Goal: Information Seeking & Learning: Learn about a topic

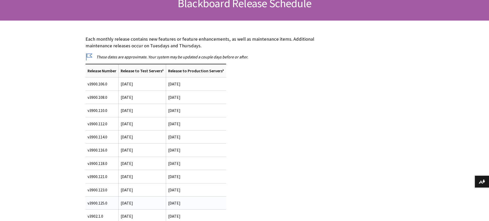
scroll to position [103, 0]
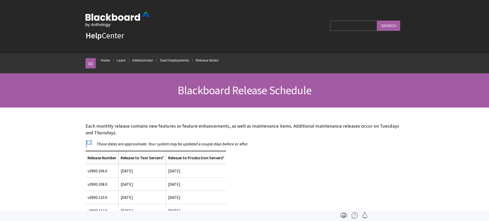
scroll to position [573, 0]
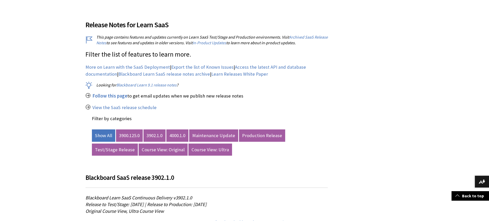
scroll to position [205, 0]
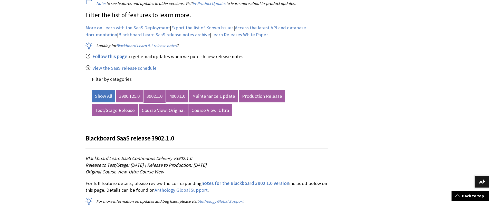
click at [148, 95] on link "3902.1.0" at bounding box center [154, 96] width 22 height 12
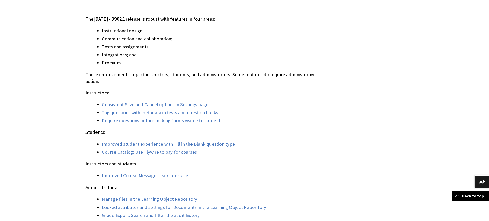
scroll to position [411, 0]
click at [154, 101] on link "Consistent Save and Cancel options in Settings page" at bounding box center [155, 104] width 107 height 6
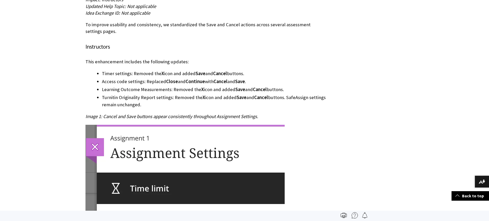
scroll to position [1996, 0]
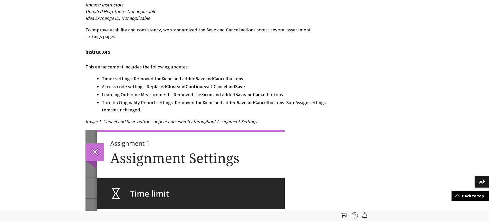
click at [103, 75] on li "Timer settings: Removed the X icon and added Save and Cancel buttons." at bounding box center [215, 78] width 226 height 7
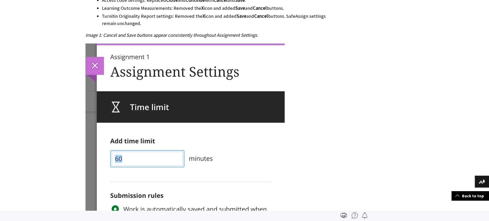
scroll to position [2073, 0]
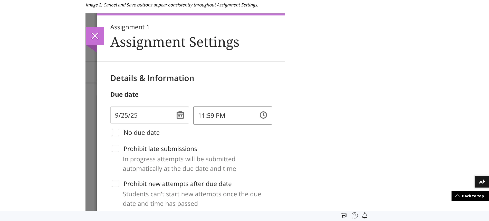
scroll to position [2336, 0]
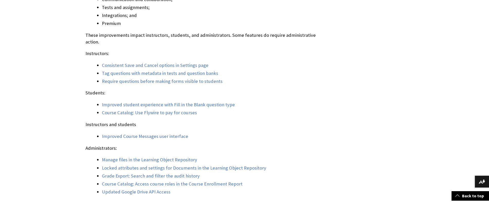
scroll to position [513, 0]
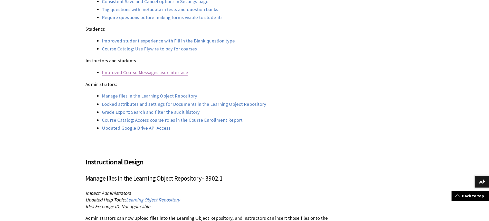
click at [134, 69] on link "Improved Course Messages user interface" at bounding box center [145, 72] width 86 height 6
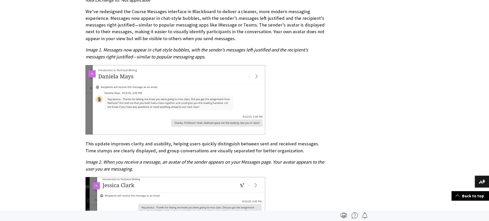
scroll to position [1589, 0]
